Goal: Transaction & Acquisition: Book appointment/travel/reservation

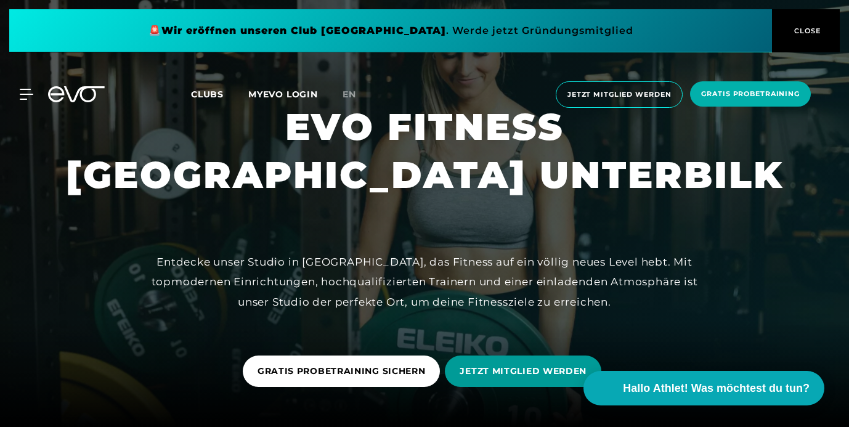
click at [510, 369] on span "JETZT MITGLIED WERDEN" at bounding box center [523, 371] width 127 height 13
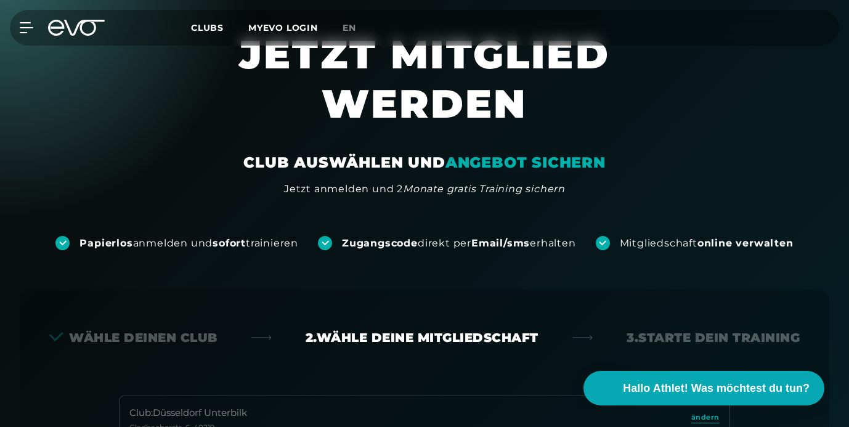
scroll to position [15, 0]
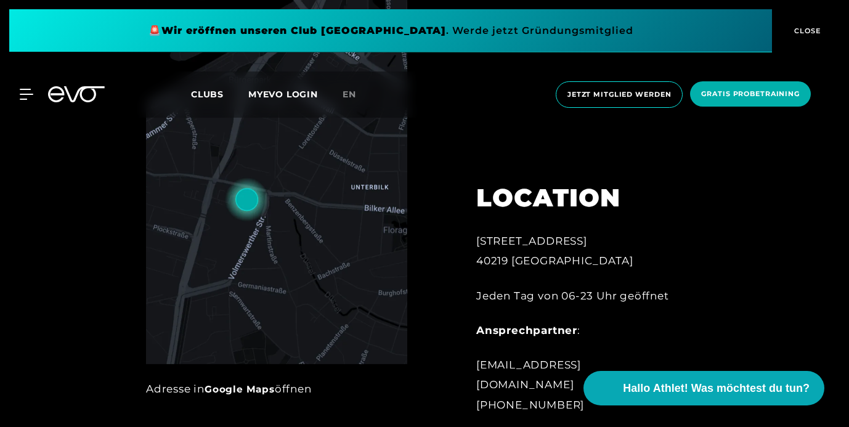
scroll to position [481, 0]
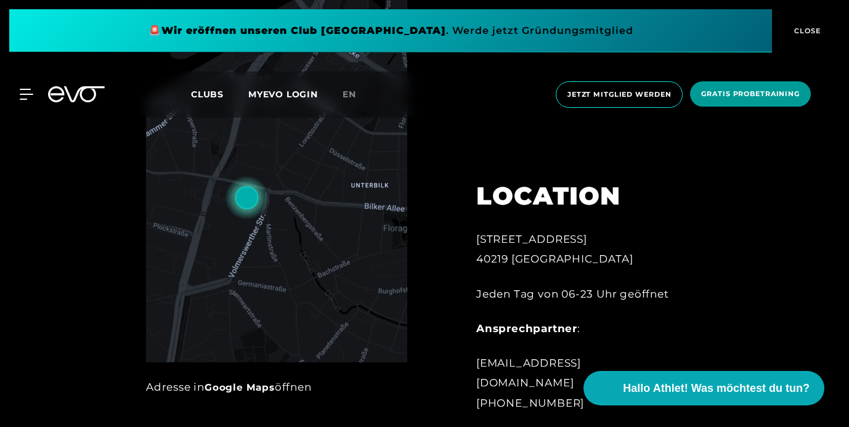
click at [746, 102] on span "Gratis Probetraining" at bounding box center [750, 93] width 121 height 25
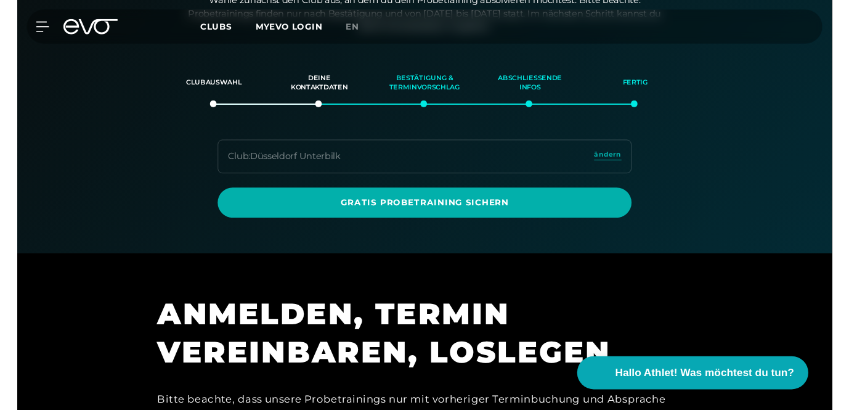
scroll to position [260, 0]
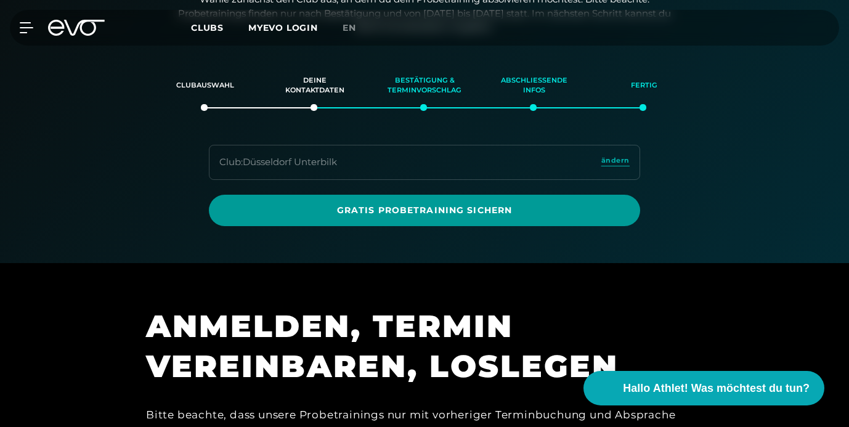
click at [532, 212] on span "Gratis Probetraining sichern" at bounding box center [425, 210] width 402 height 13
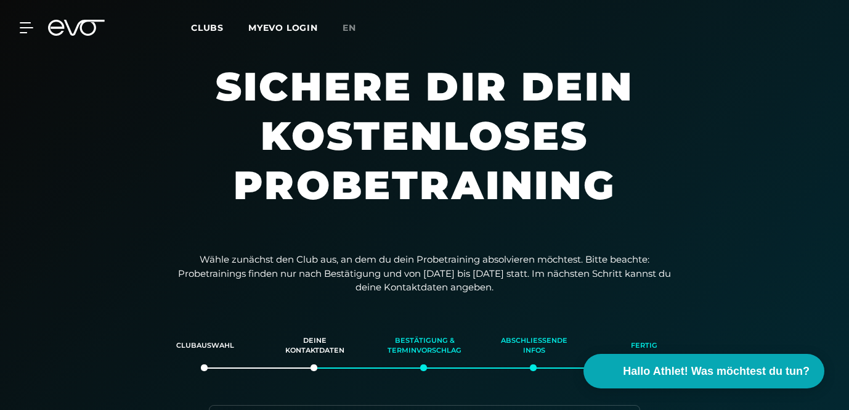
scroll to position [0, 0]
click at [569, 4] on div "MyEVO Login Über EVO Mitgliedschaften Probetraining TAGESPASS EVO Studios [GEOG…" at bounding box center [424, 27] width 849 height 55
click at [349, 25] on span "en" at bounding box center [350, 27] width 14 height 11
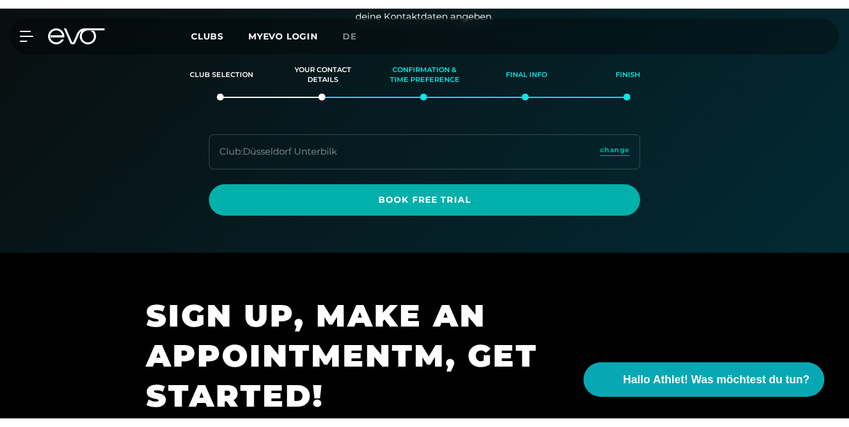
scroll to position [173, 0]
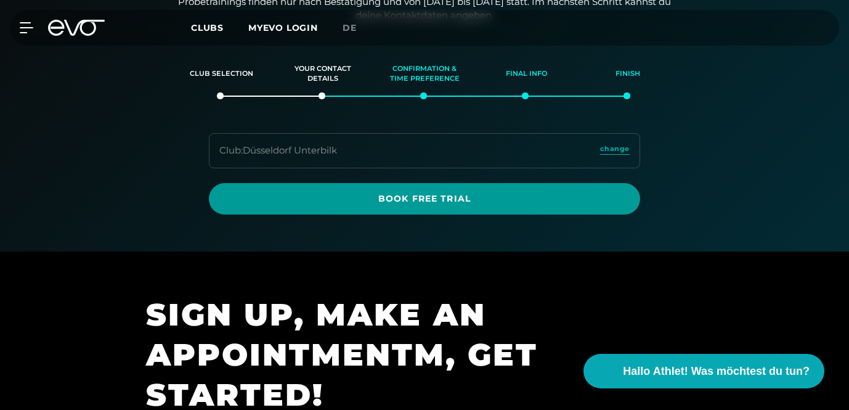
click at [386, 187] on link "Book Free Trial" at bounding box center [424, 198] width 431 height 31
